Goal: Task Accomplishment & Management: Manage account settings

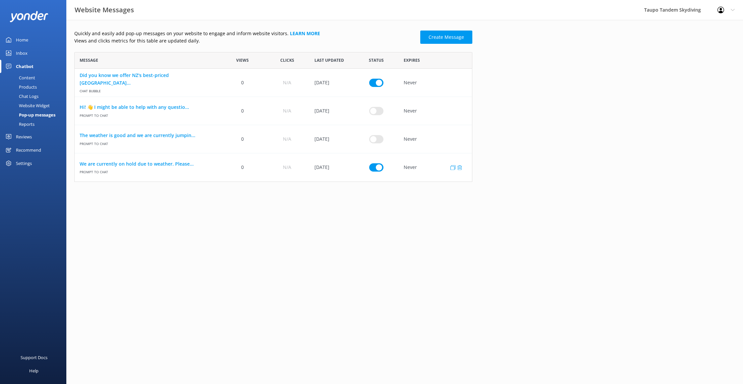
scroll to position [130, 398]
drag, startPoint x: 376, startPoint y: 164, endPoint x: 360, endPoint y: 164, distance: 15.9
click at [376, 87] on input "row" at bounding box center [376, 82] width 14 height 8
checkbox input "false"
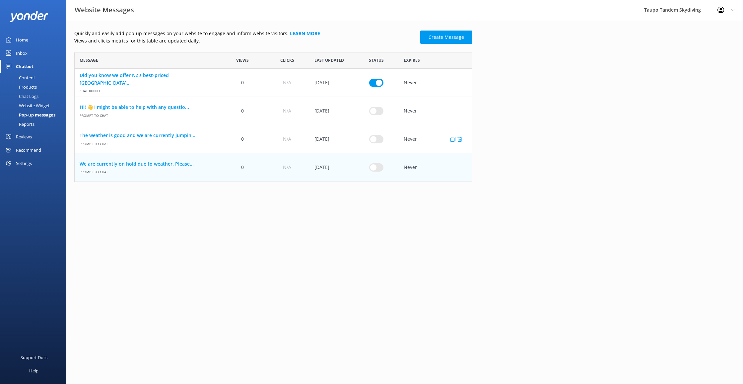
click at [375, 87] on input "row" at bounding box center [376, 82] width 14 height 8
checkbox input "true"
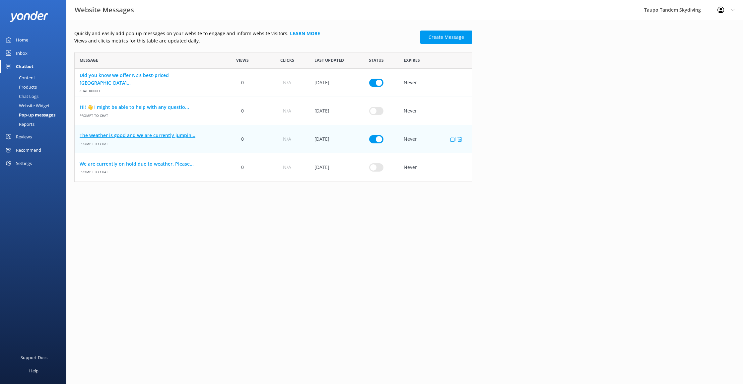
click at [185, 135] on link "The weather is good and we are currently jumpin..." at bounding box center [148, 135] width 136 height 7
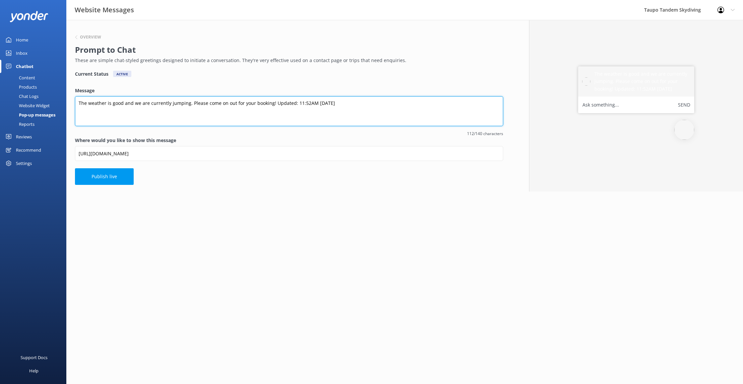
drag, startPoint x: 305, startPoint y: 103, endPoint x: 362, endPoint y: 95, distance: 58.3
click at [305, 103] on textarea "The weather is good and we are currently jumping. Please come on out for your b…" at bounding box center [289, 111] width 428 height 30
click at [316, 103] on textarea "The weather is good and we are currently jumping. Please come on out for your b…" at bounding box center [289, 111] width 428 height 30
type textarea "The weather is good and we are currently jumping. Please come on out for your b…"
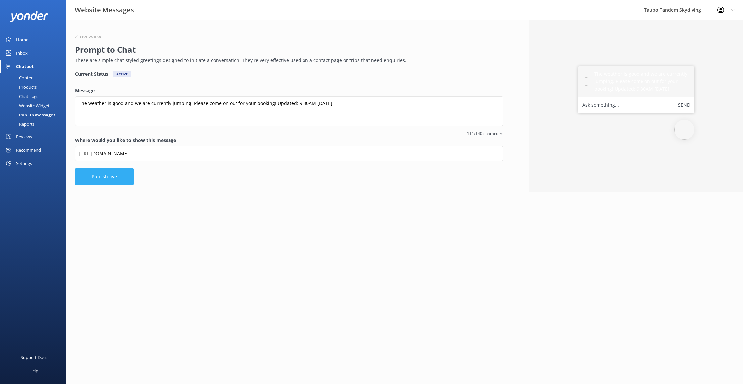
click at [109, 171] on button "Publish live" at bounding box center [104, 176] width 59 height 17
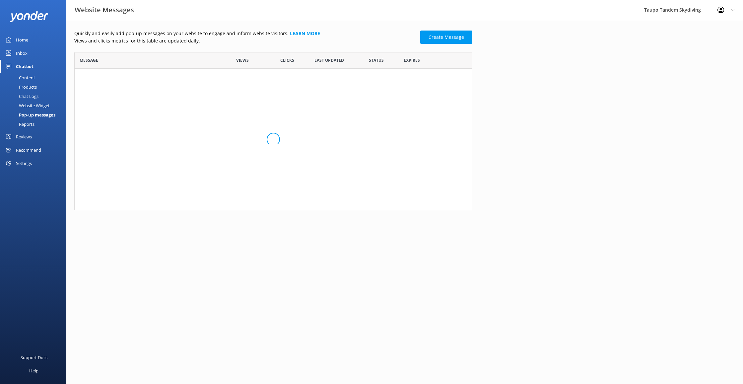
scroll to position [130, 398]
